Goal: Information Seeking & Learning: Learn about a topic

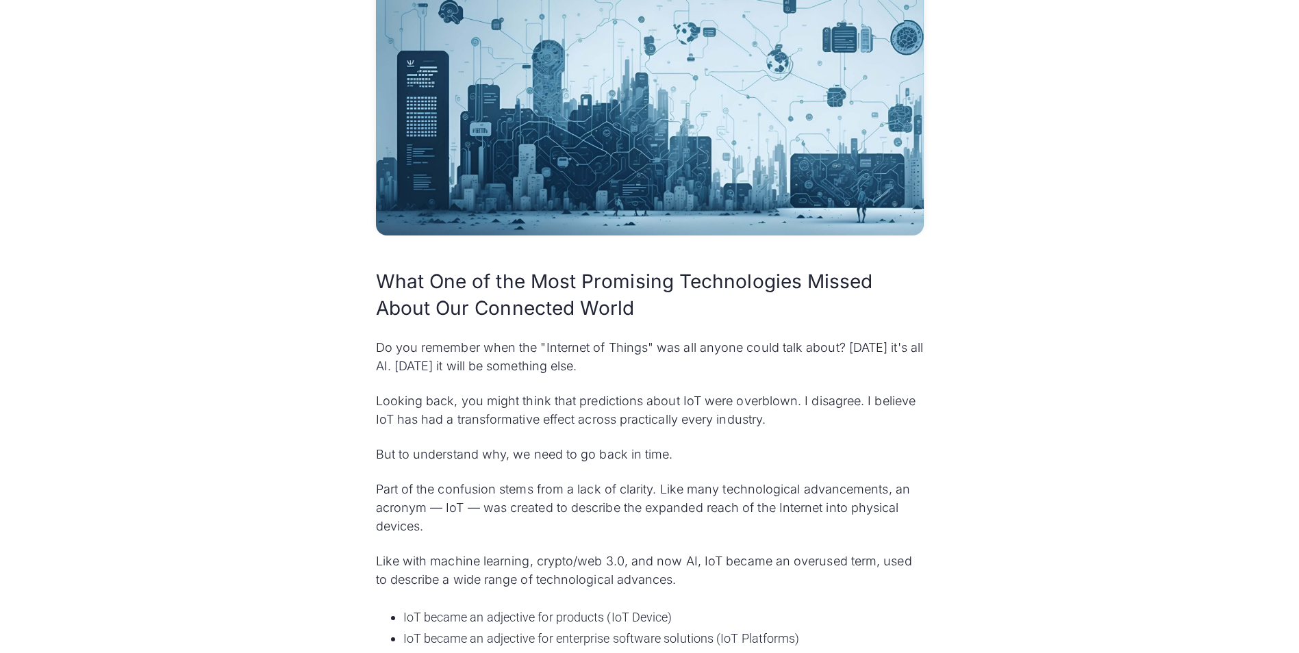
scroll to position [548, 0]
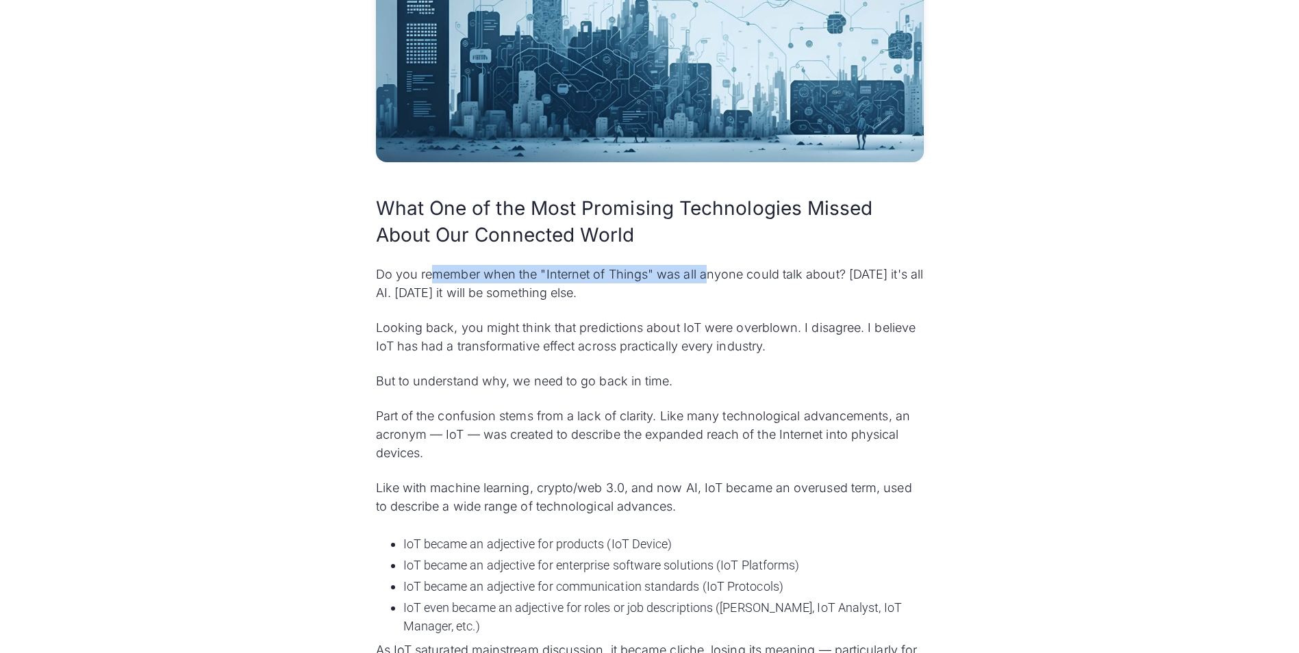
drag, startPoint x: 431, startPoint y: 276, endPoint x: 710, endPoint y: 280, distance: 279.4
click at [710, 280] on p "Do you remember when the "Internet of Things" was all anyone could talk about? …" at bounding box center [650, 283] width 548 height 37
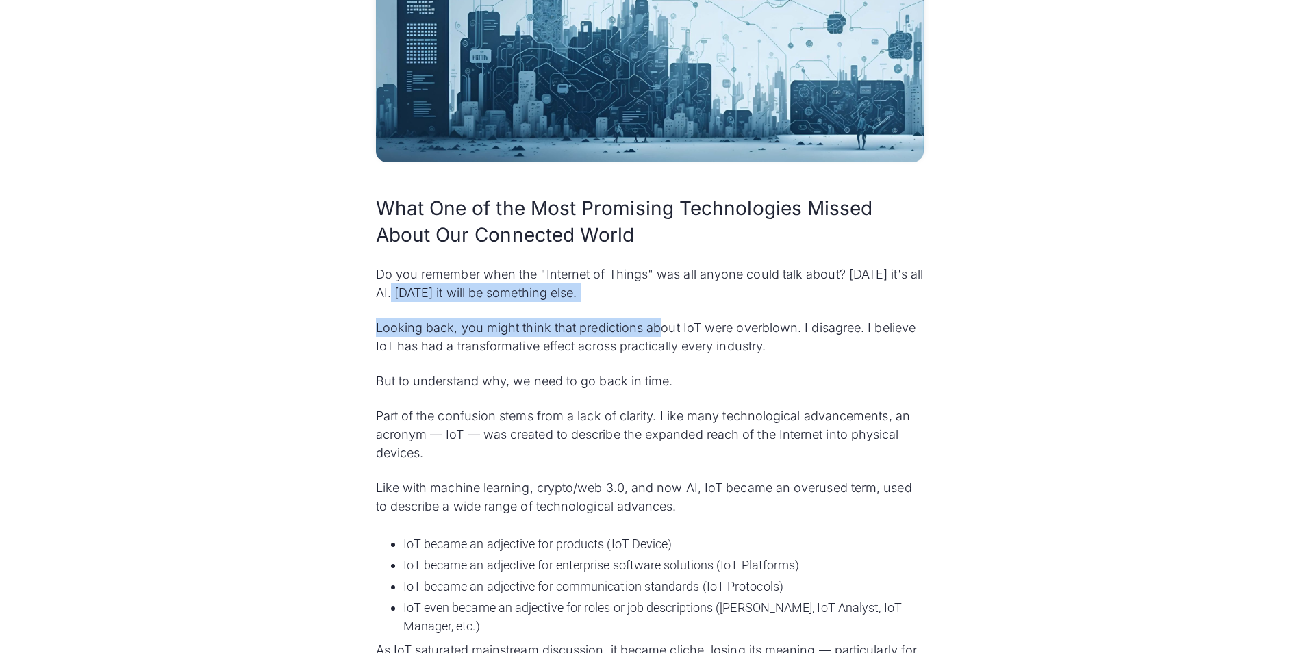
drag, startPoint x: 540, startPoint y: 304, endPoint x: 661, endPoint y: 314, distance: 121.6
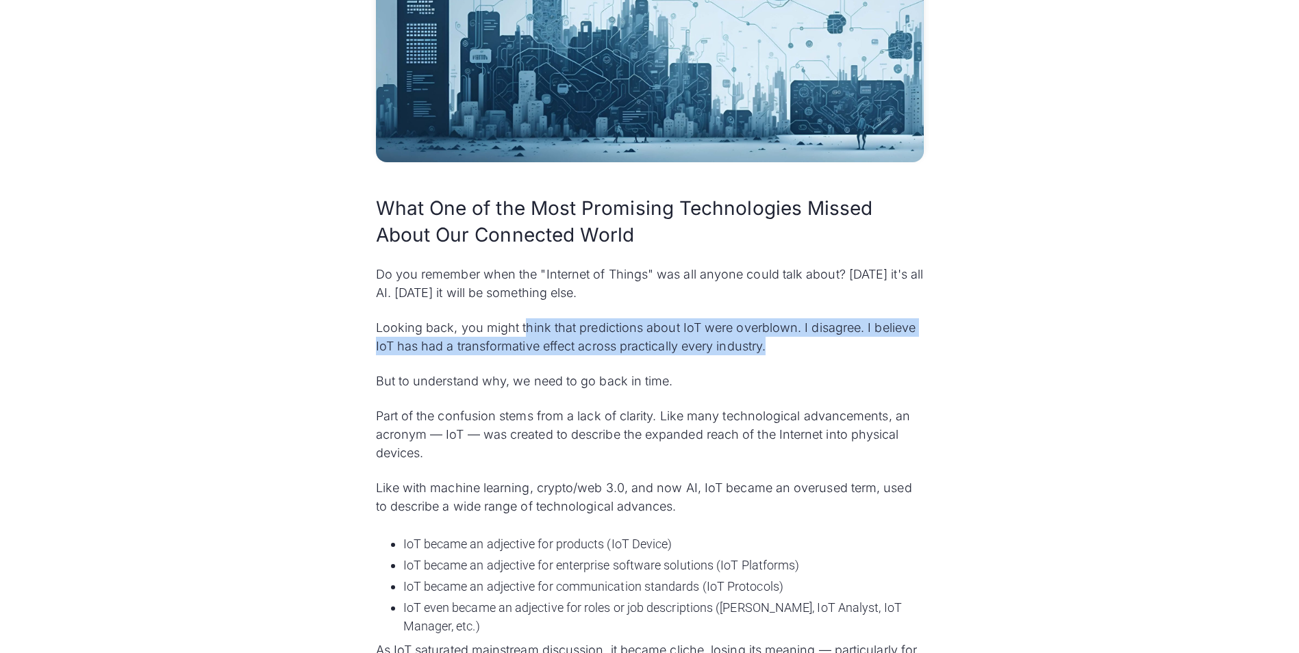
drag, startPoint x: 776, startPoint y: 340, endPoint x: 818, endPoint y: 338, distance: 42.5
click at [818, 338] on p "Looking back, you might think that predictions about IoT were overblown. I disa…" at bounding box center [650, 336] width 548 height 37
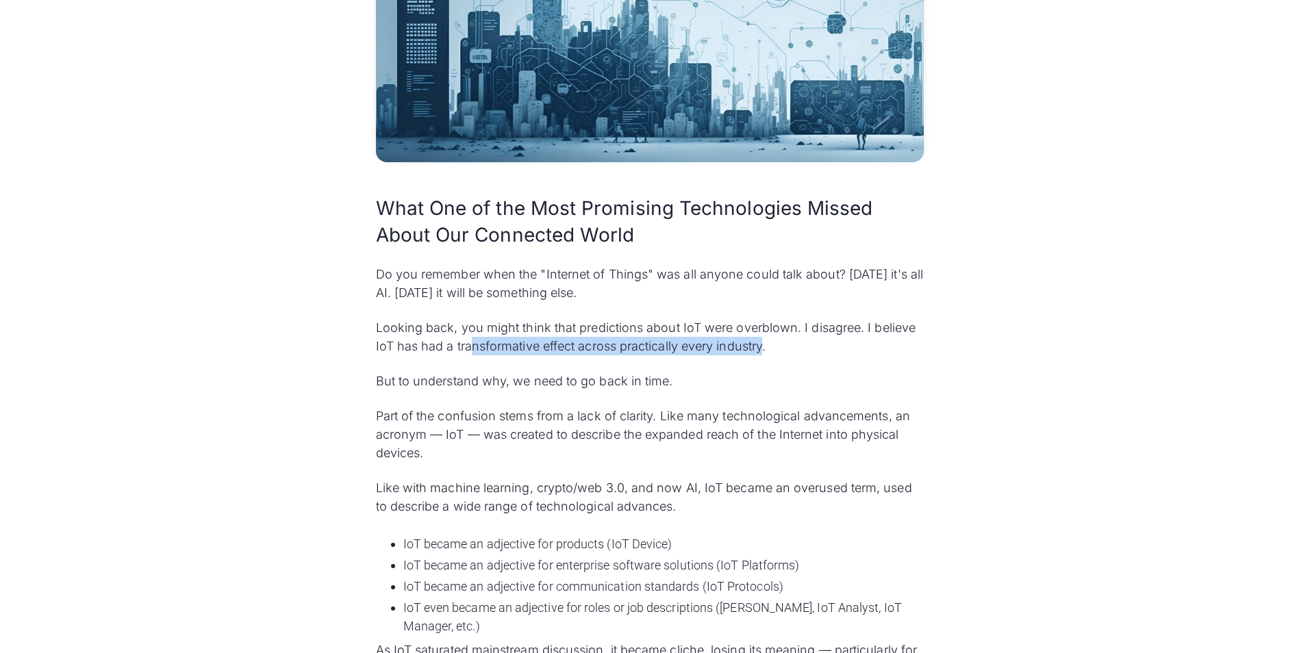
drag, startPoint x: 470, startPoint y: 350, endPoint x: 765, endPoint y: 346, distance: 295.1
click at [765, 346] on p "Looking back, you might think that predictions about IoT were overblown. I disa…" at bounding box center [650, 336] width 548 height 37
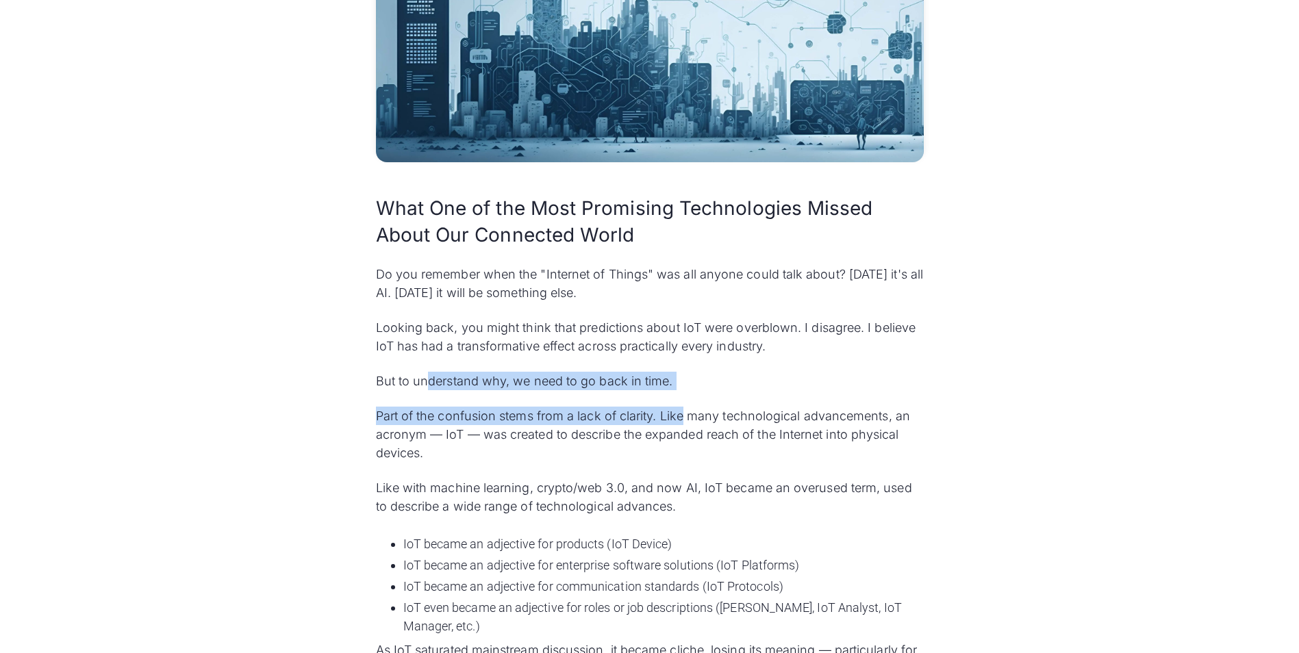
drag, startPoint x: 428, startPoint y: 379, endPoint x: 685, endPoint y: 393, distance: 257.1
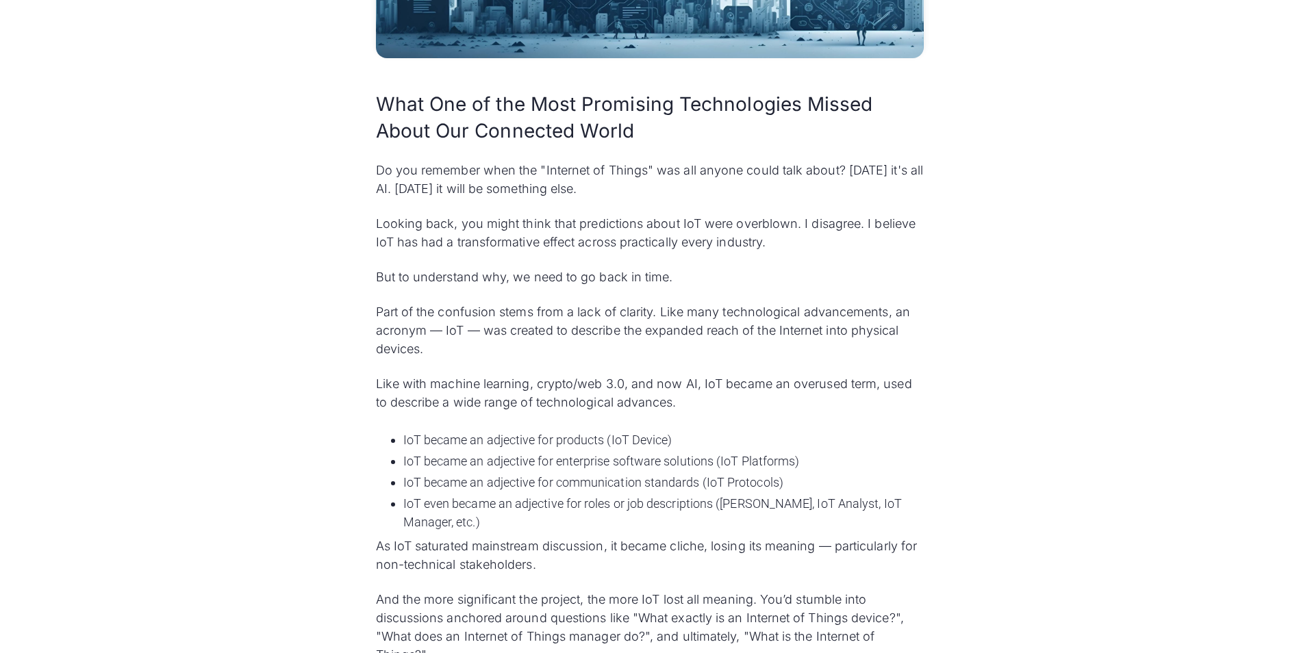
scroll to position [685, 0]
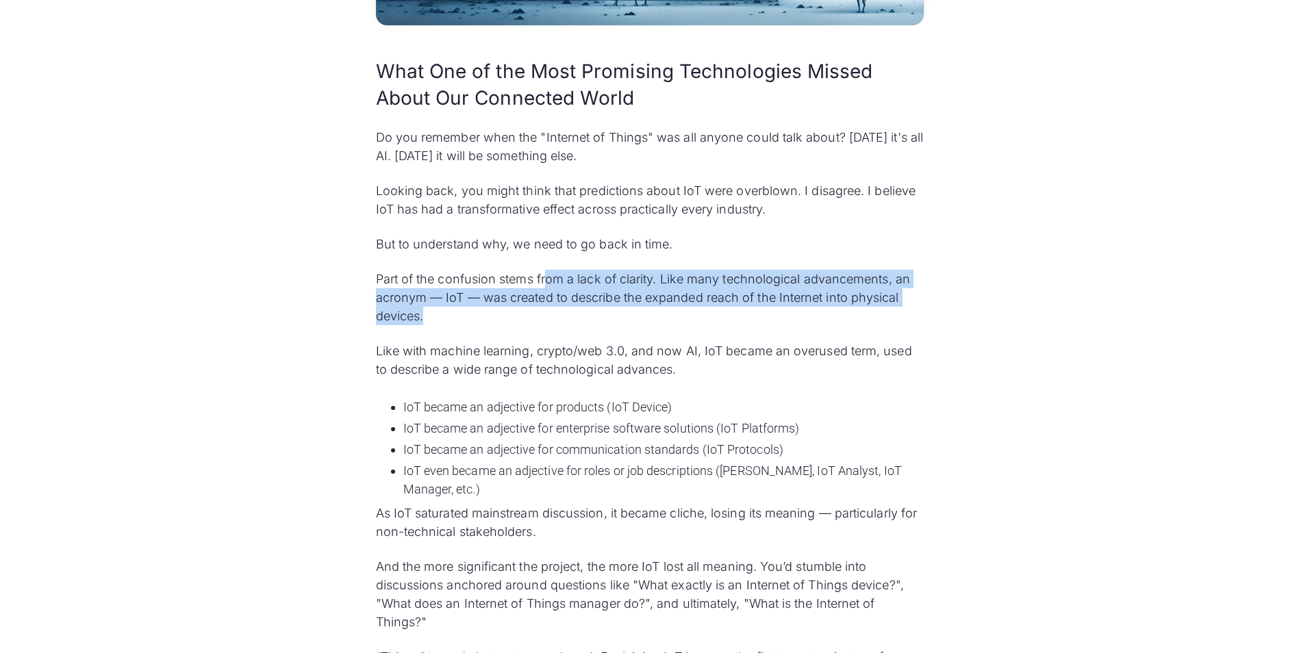
drag, startPoint x: 550, startPoint y: 281, endPoint x: 757, endPoint y: 312, distance: 209.0
click at [757, 312] on p "Part of the confusion stems from a lack of clarity. Like many technological adv…" at bounding box center [650, 297] width 548 height 55
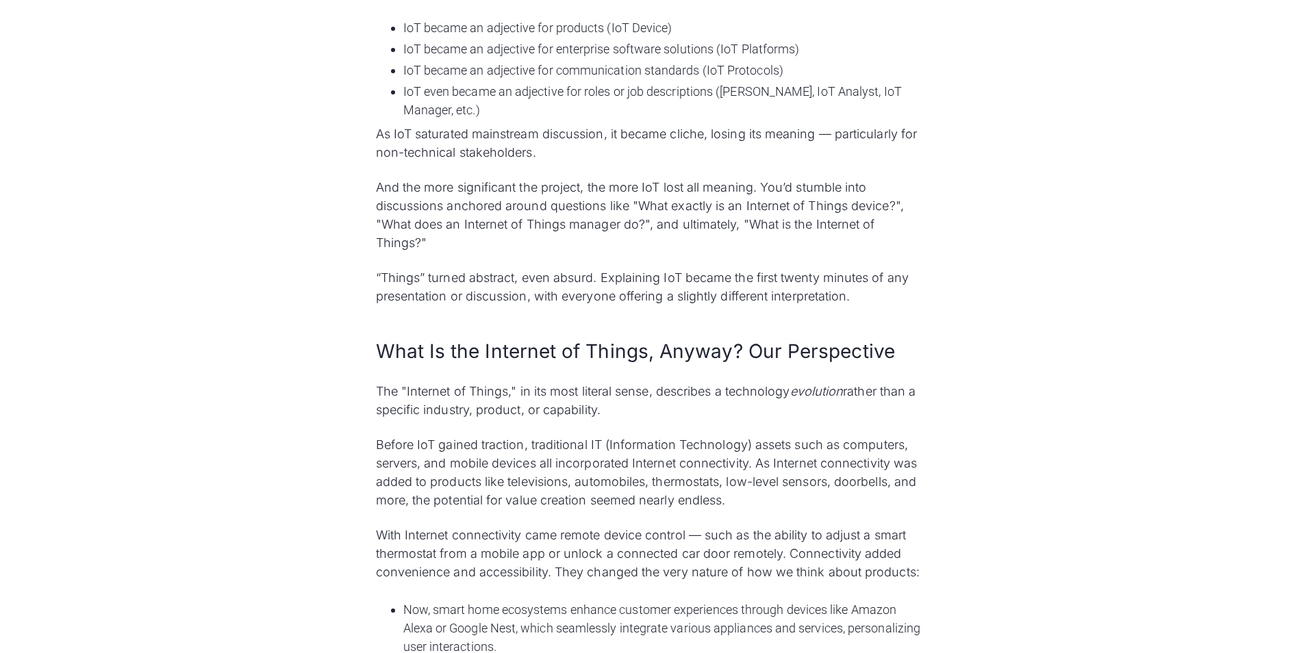
scroll to position [1095, 0]
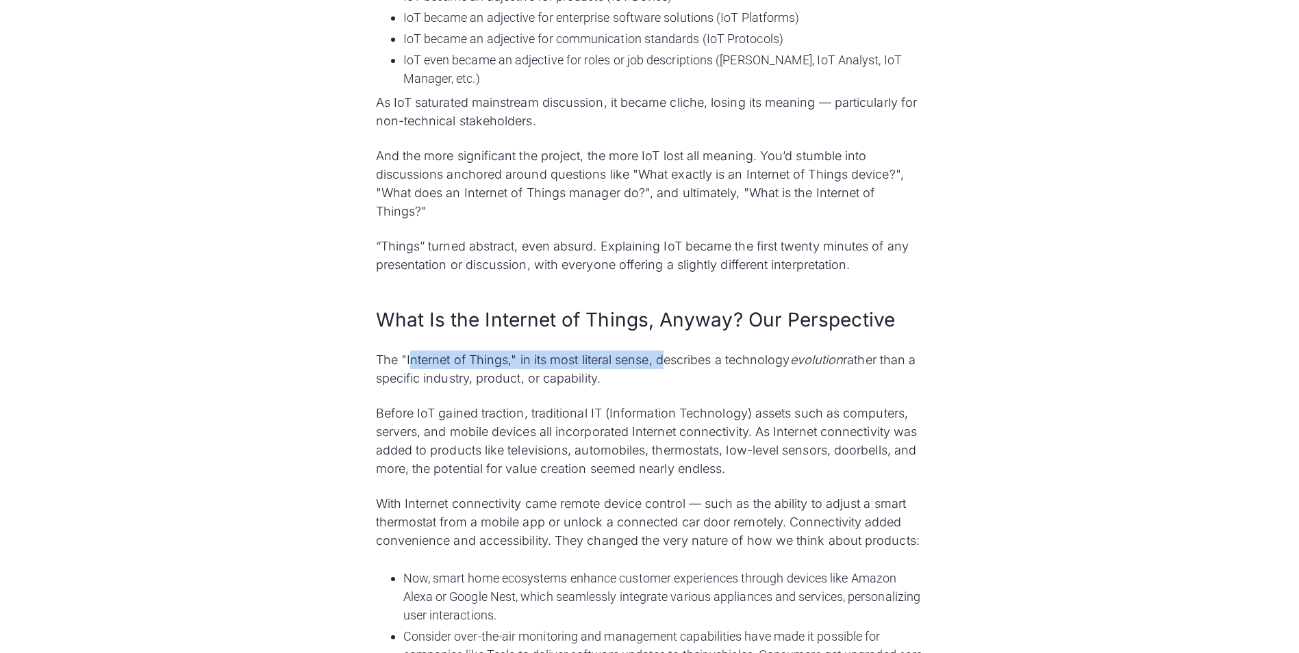
drag, startPoint x: 414, startPoint y: 360, endPoint x: 668, endPoint y: 358, distance: 254.0
click at [668, 358] on p "The "Internet of Things," in its most literal sense, describes a technology evo…" at bounding box center [650, 369] width 548 height 37
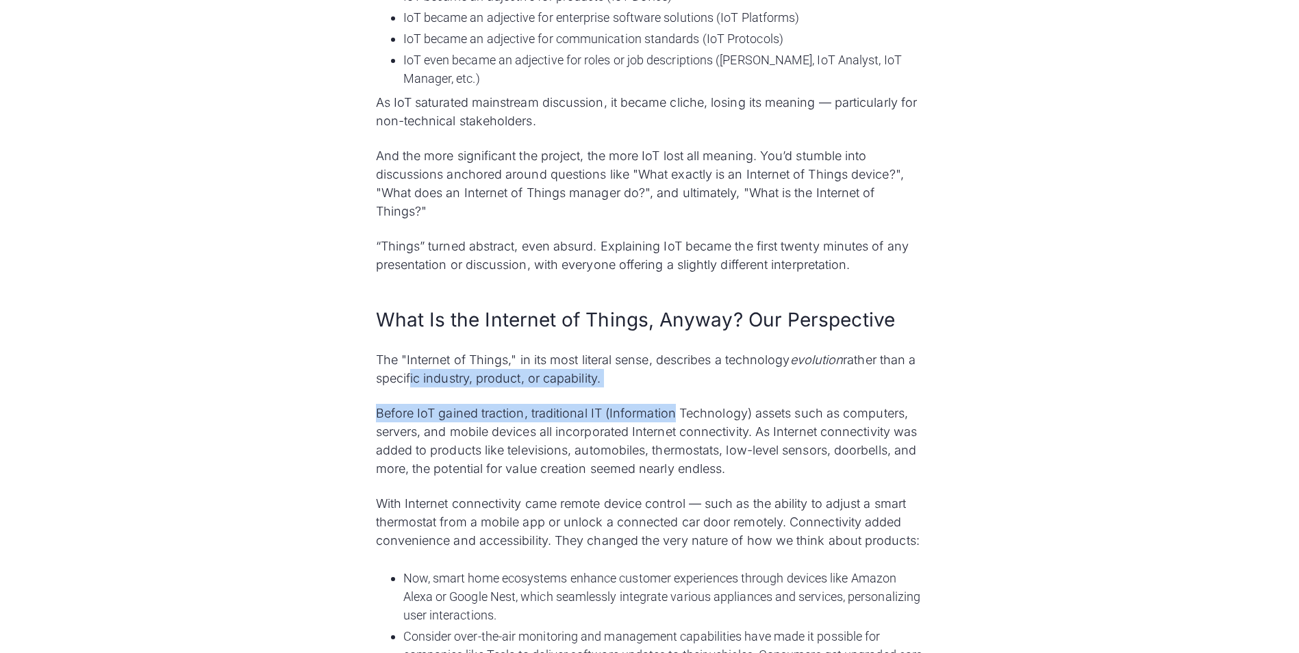
drag, startPoint x: 509, startPoint y: 388, endPoint x: 675, endPoint y: 392, distance: 166.4
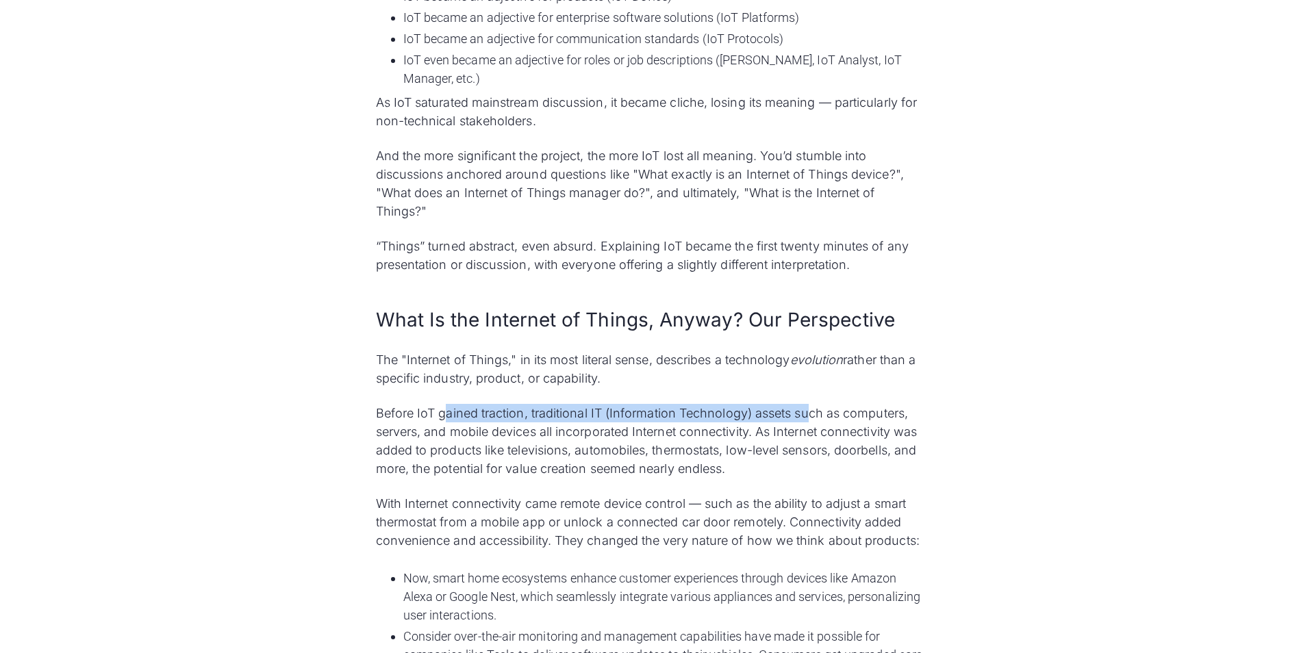
drag, startPoint x: 479, startPoint y: 413, endPoint x: 805, endPoint y: 414, distance: 325.9
click at [805, 414] on p "Before IoT gained traction, traditional IT (Information Technology) assets such…" at bounding box center [650, 441] width 548 height 74
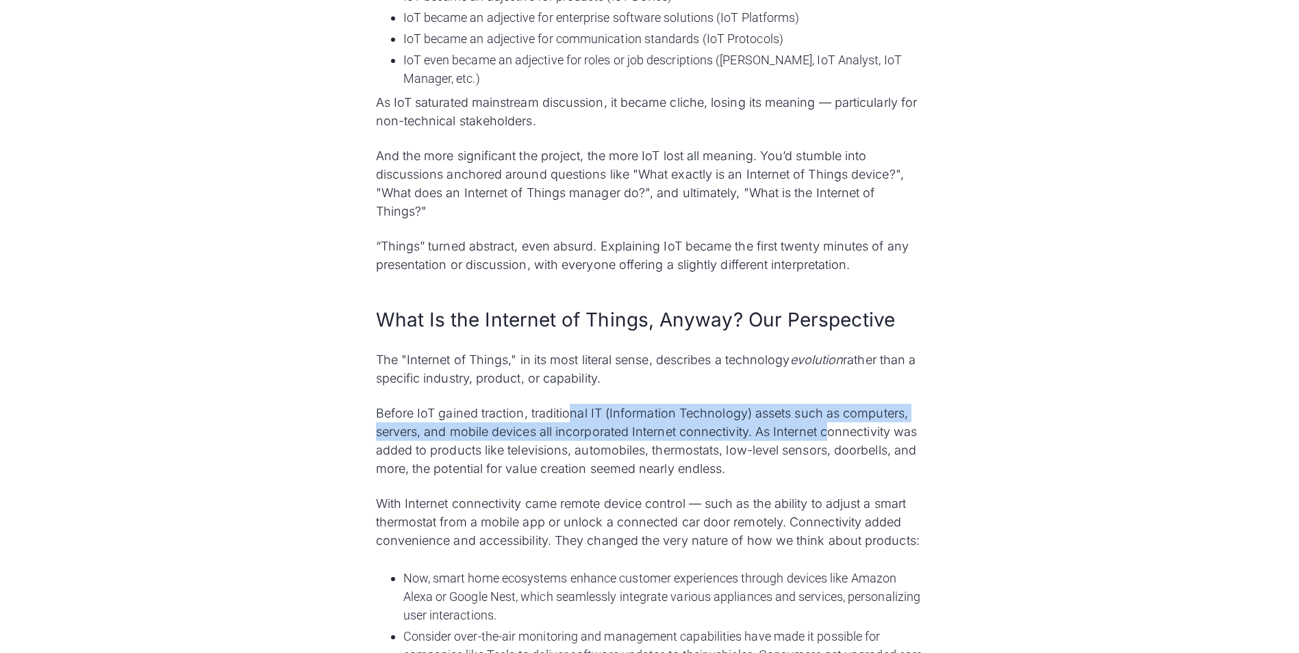
drag, startPoint x: 742, startPoint y: 431, endPoint x: 829, endPoint y: 439, distance: 87.3
click at [829, 439] on p "Before IoT gained traction, traditional IT (Information Technology) assets such…" at bounding box center [650, 441] width 548 height 74
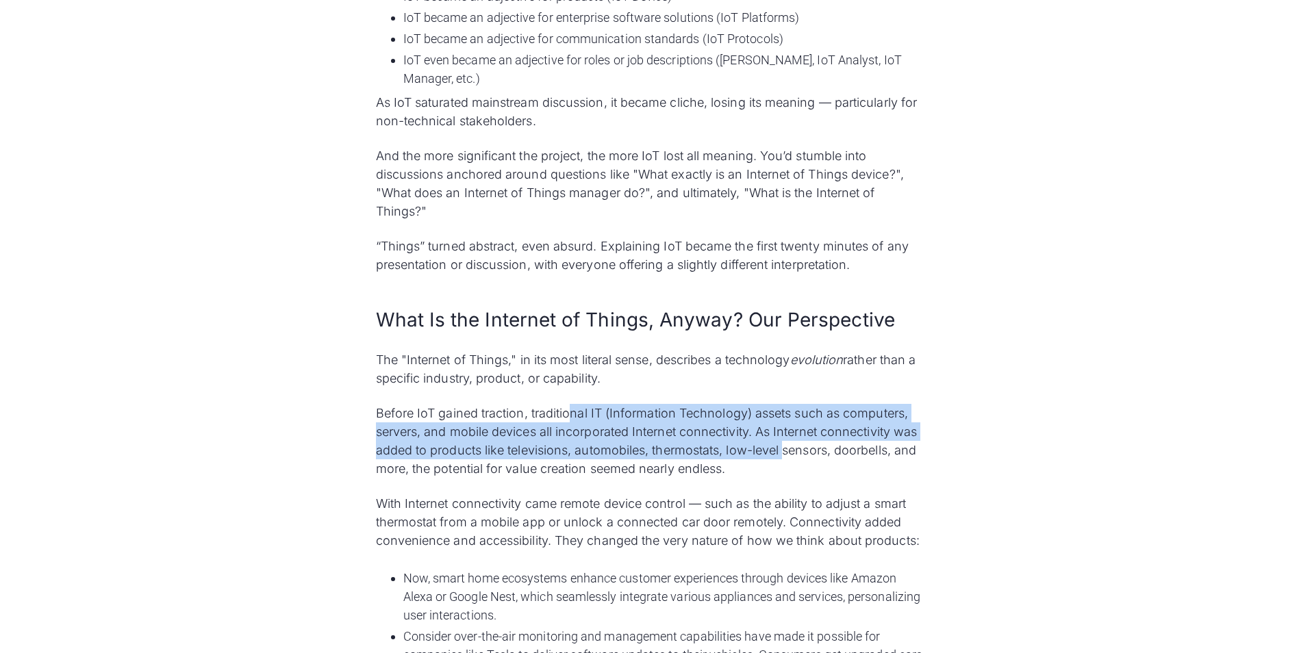
drag, startPoint x: 570, startPoint y: 408, endPoint x: 782, endPoint y: 457, distance: 217.2
click at [782, 457] on p "Before IoT gained traction, traditional IT (Information Technology) assets such…" at bounding box center [650, 441] width 548 height 74
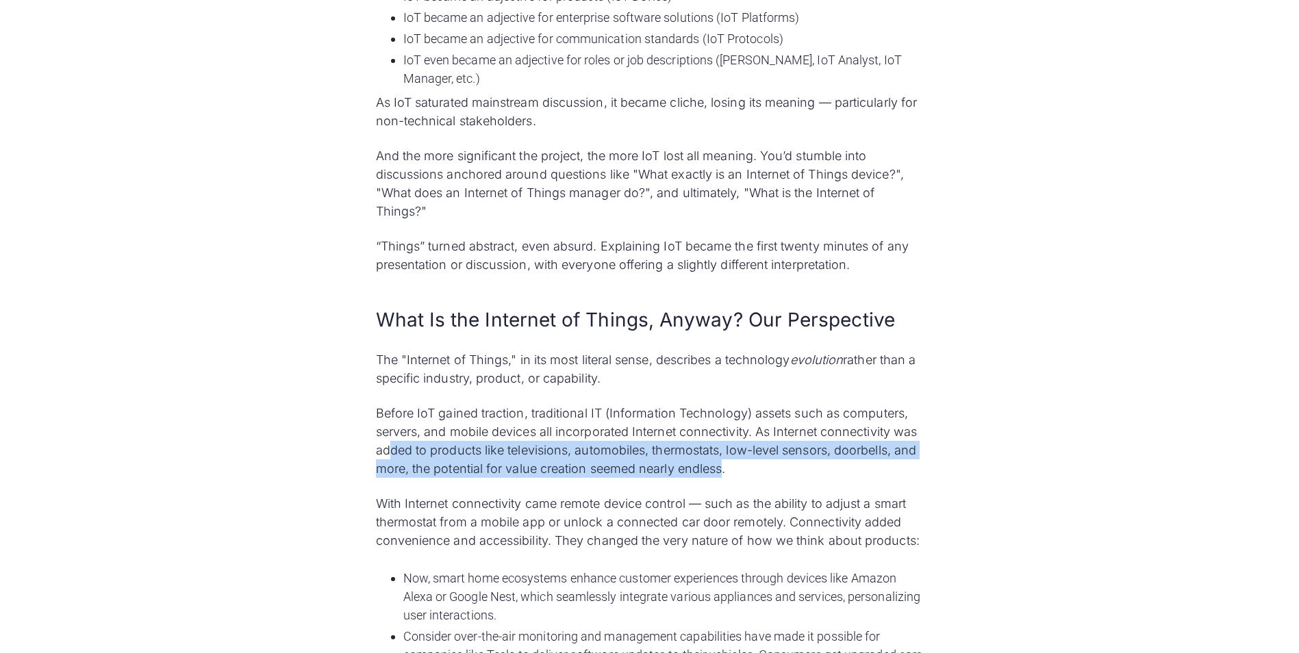
drag, startPoint x: 390, startPoint y: 451, endPoint x: 723, endPoint y: 460, distance: 333.6
click at [723, 460] on p "Before IoT gained traction, traditional IT (Information Technology) assets such…" at bounding box center [650, 441] width 548 height 74
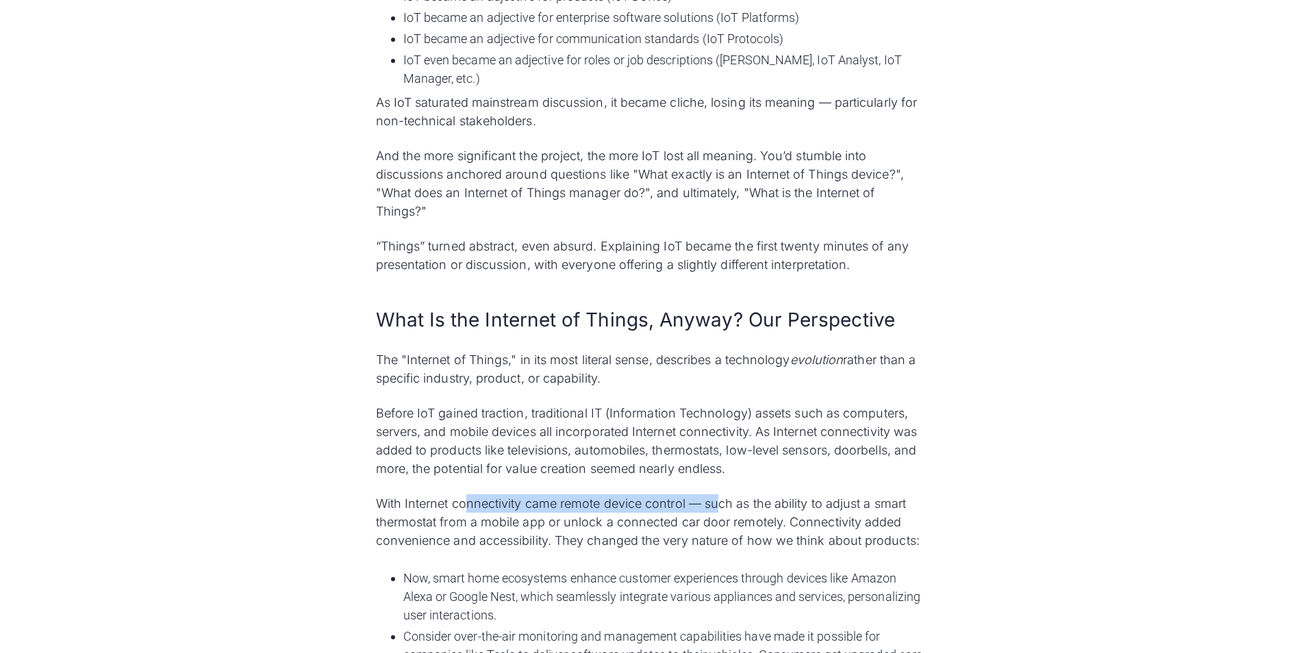
drag, startPoint x: 465, startPoint y: 503, endPoint x: 722, endPoint y: 509, distance: 257.5
click at [722, 509] on p "With Internet connectivity came remote device control — such as the ability to …" at bounding box center [650, 521] width 548 height 55
drag, startPoint x: 722, startPoint y: 509, endPoint x: 625, endPoint y: 515, distance: 97.4
click at [625, 515] on p "With Internet connectivity came remote device control — such as the ability to …" at bounding box center [650, 521] width 548 height 55
drag, startPoint x: 542, startPoint y: 506, endPoint x: 720, endPoint y: 504, distance: 178.0
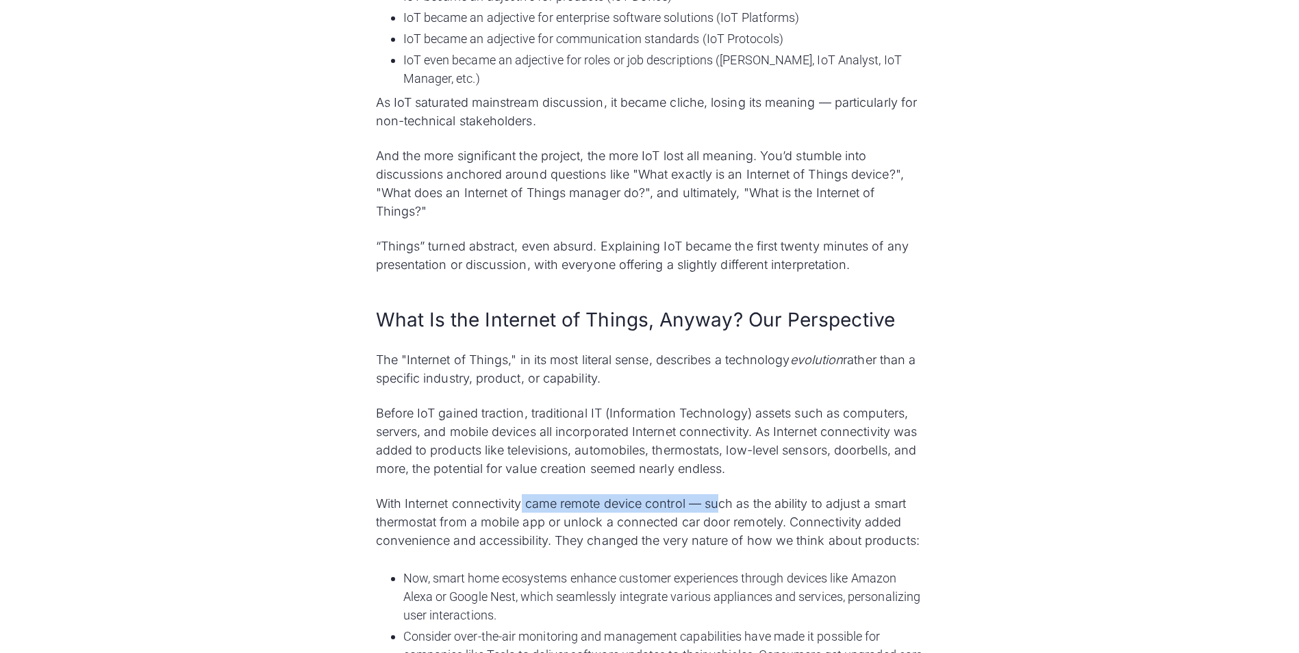
click at [720, 504] on p "With Internet connectivity came remote device control — such as the ability to …" at bounding box center [650, 521] width 548 height 55
drag, startPoint x: 568, startPoint y: 504, endPoint x: 663, endPoint y: 509, distance: 95.3
click at [663, 509] on p "With Internet connectivity came remote device control — such as the ability to …" at bounding box center [650, 521] width 548 height 55
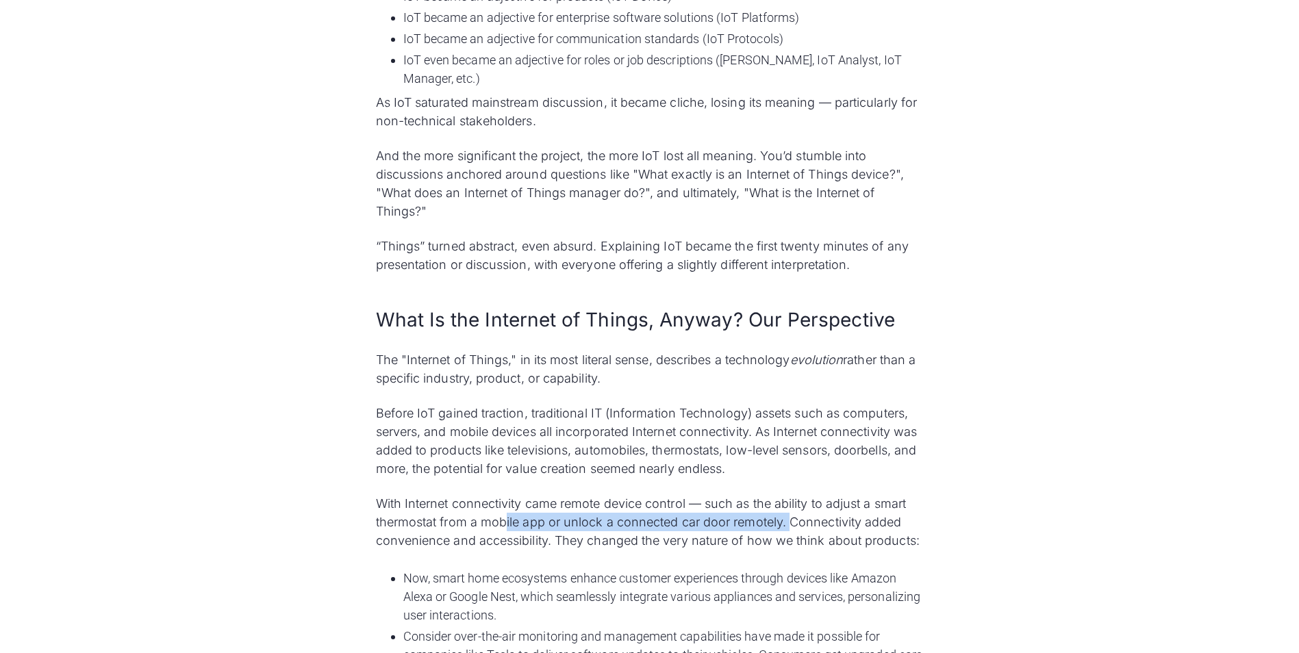
drag, startPoint x: 544, startPoint y: 527, endPoint x: 767, endPoint y: 513, distance: 223.6
click at [767, 513] on p "With Internet connectivity came remote device control — such as the ability to …" at bounding box center [650, 521] width 548 height 55
click at [514, 542] on p "With Internet connectivity came remote device control — such as the ability to …" at bounding box center [650, 521] width 548 height 55
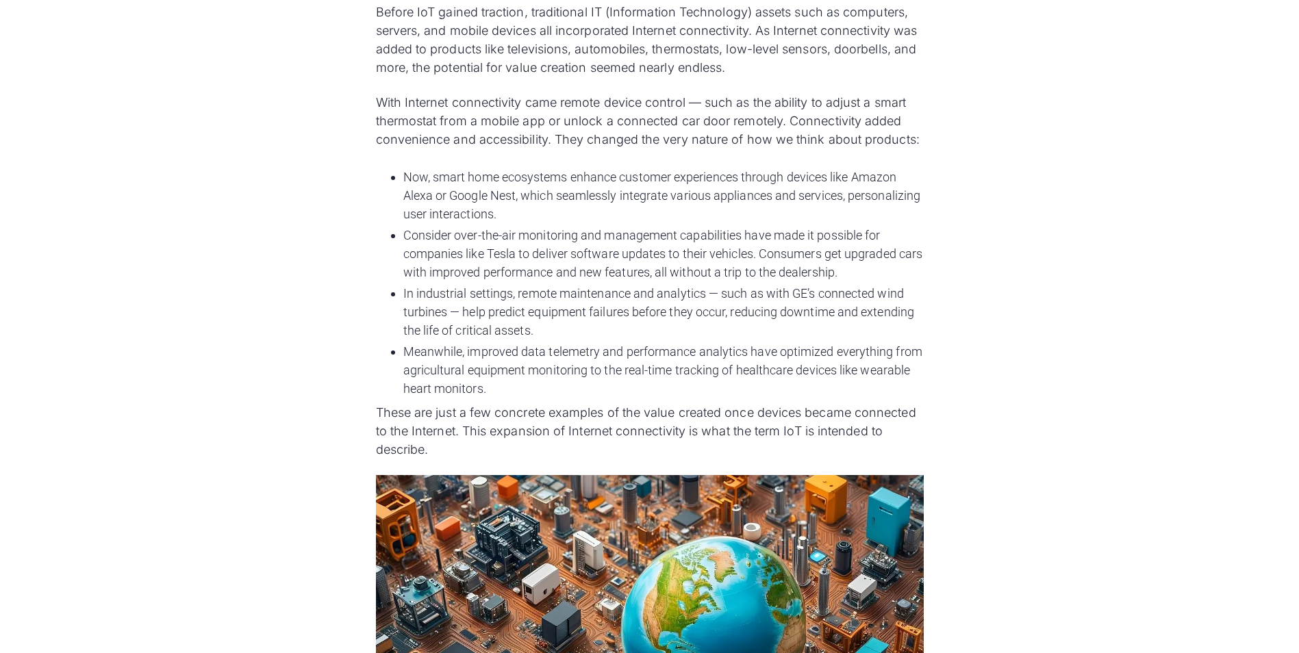
scroll to position [1506, 0]
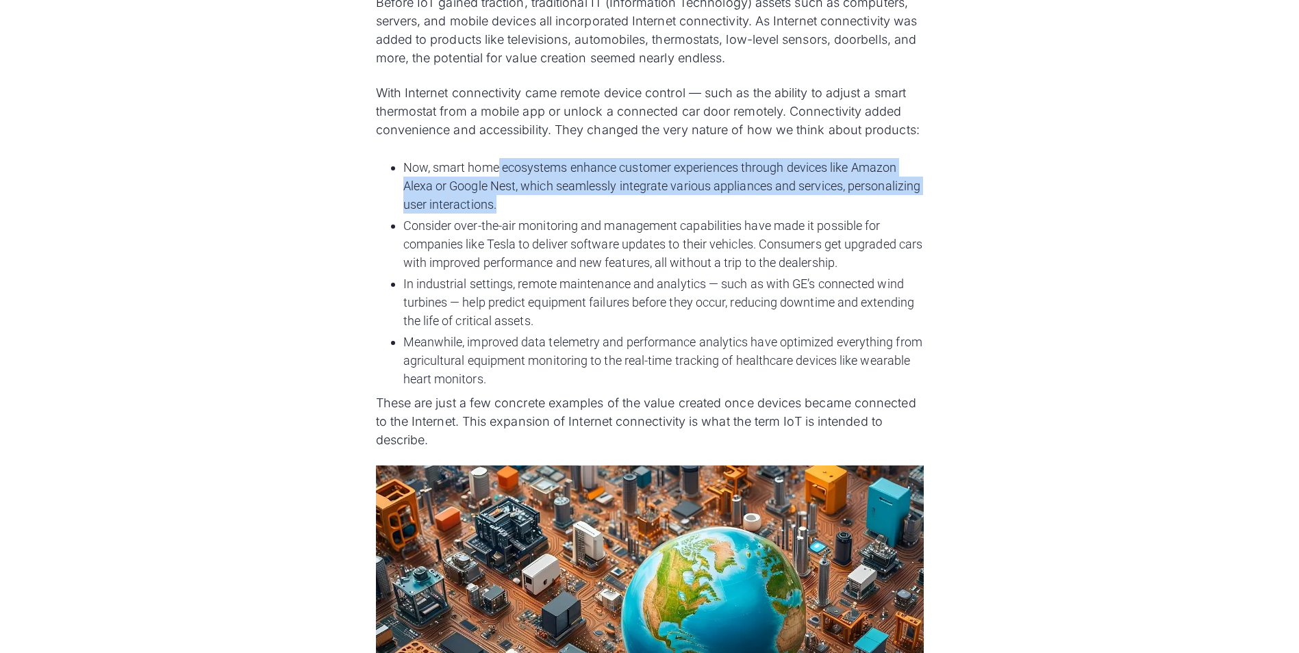
drag, startPoint x: 497, startPoint y: 159, endPoint x: 785, endPoint y: 203, distance: 291.0
click at [785, 203] on li "Now, smart home ecosystems enhance customer experiences through devices like Am…" at bounding box center [663, 185] width 520 height 55
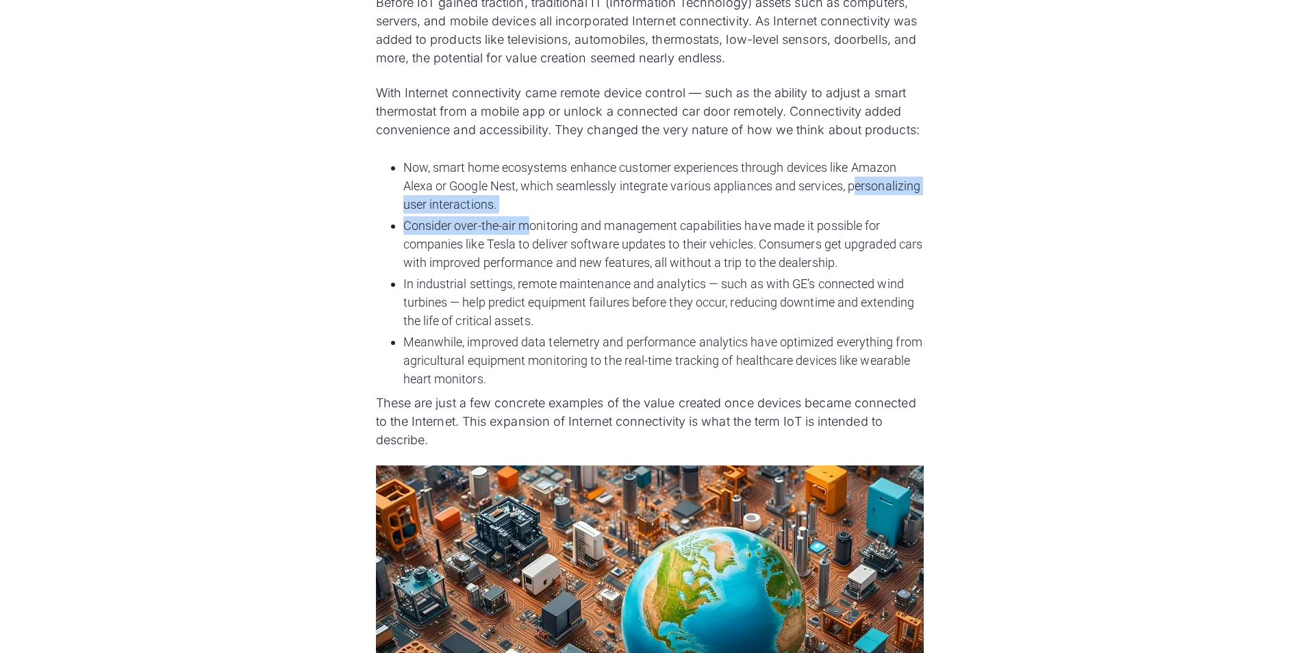
drag, startPoint x: 412, startPoint y: 204, endPoint x: 528, endPoint y: 233, distance: 119.4
click at [528, 233] on ul "Now, smart home ecosystems enhance customer experiences through devices like Am…" at bounding box center [650, 273] width 548 height 236
click at [528, 233] on li "Consider over-the-air monitoring and management capabilities have made it possi…" at bounding box center [663, 243] width 520 height 55
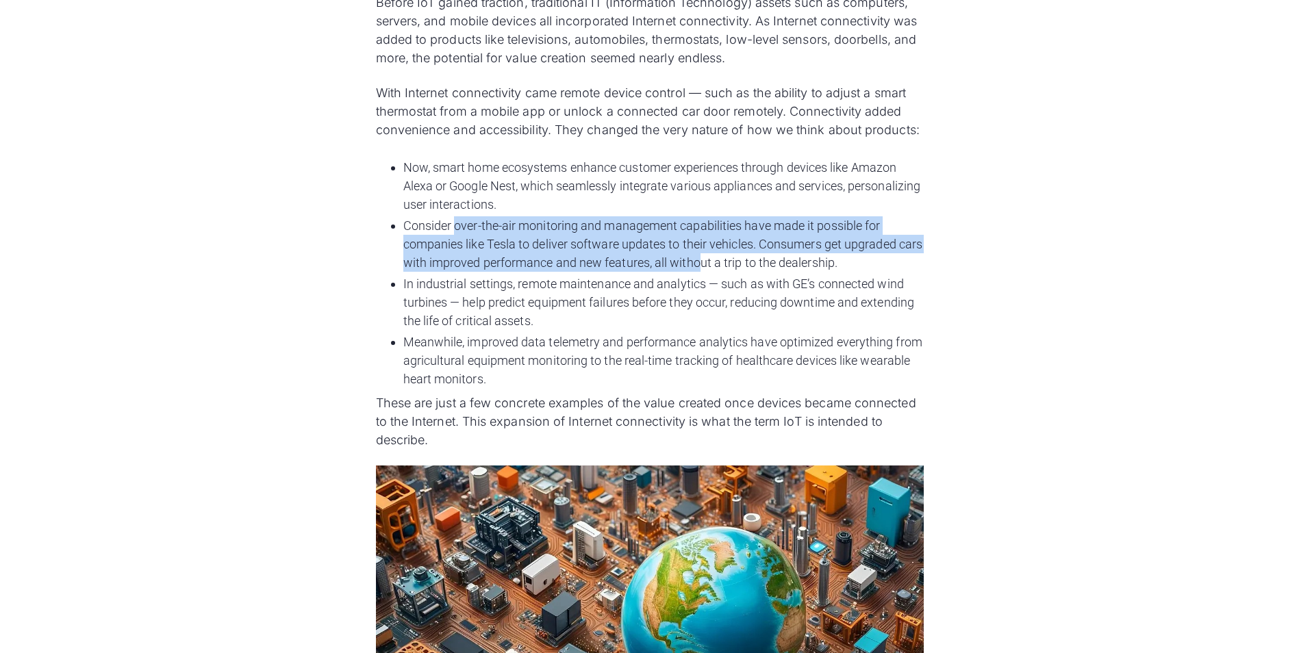
drag, startPoint x: 455, startPoint y: 229, endPoint x: 725, endPoint y: 262, distance: 272.4
click at [725, 262] on li "Consider over-the-air monitoring and management capabilities have made it possi…" at bounding box center [663, 243] width 520 height 55
